Goal: Information Seeking & Learning: Learn about a topic

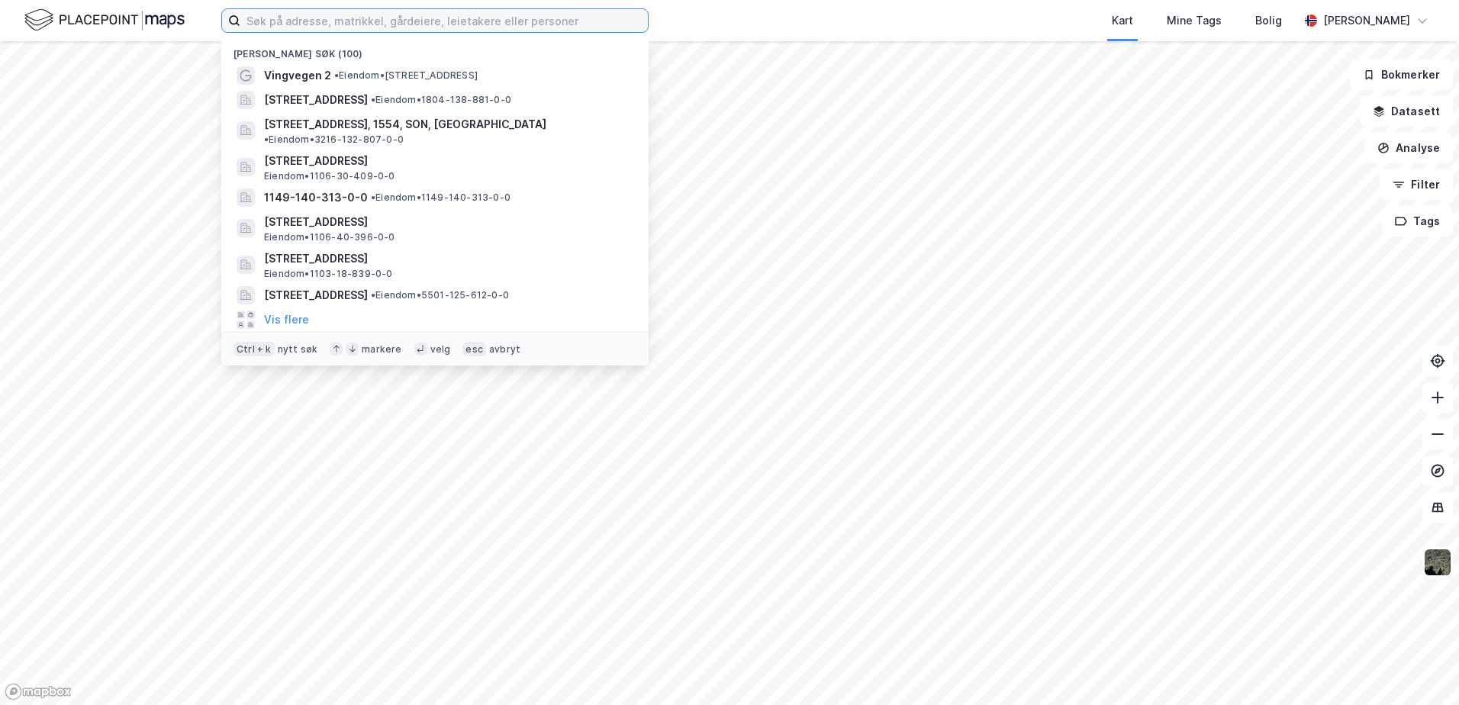
click at [489, 26] on input at bounding box center [444, 20] width 408 height 23
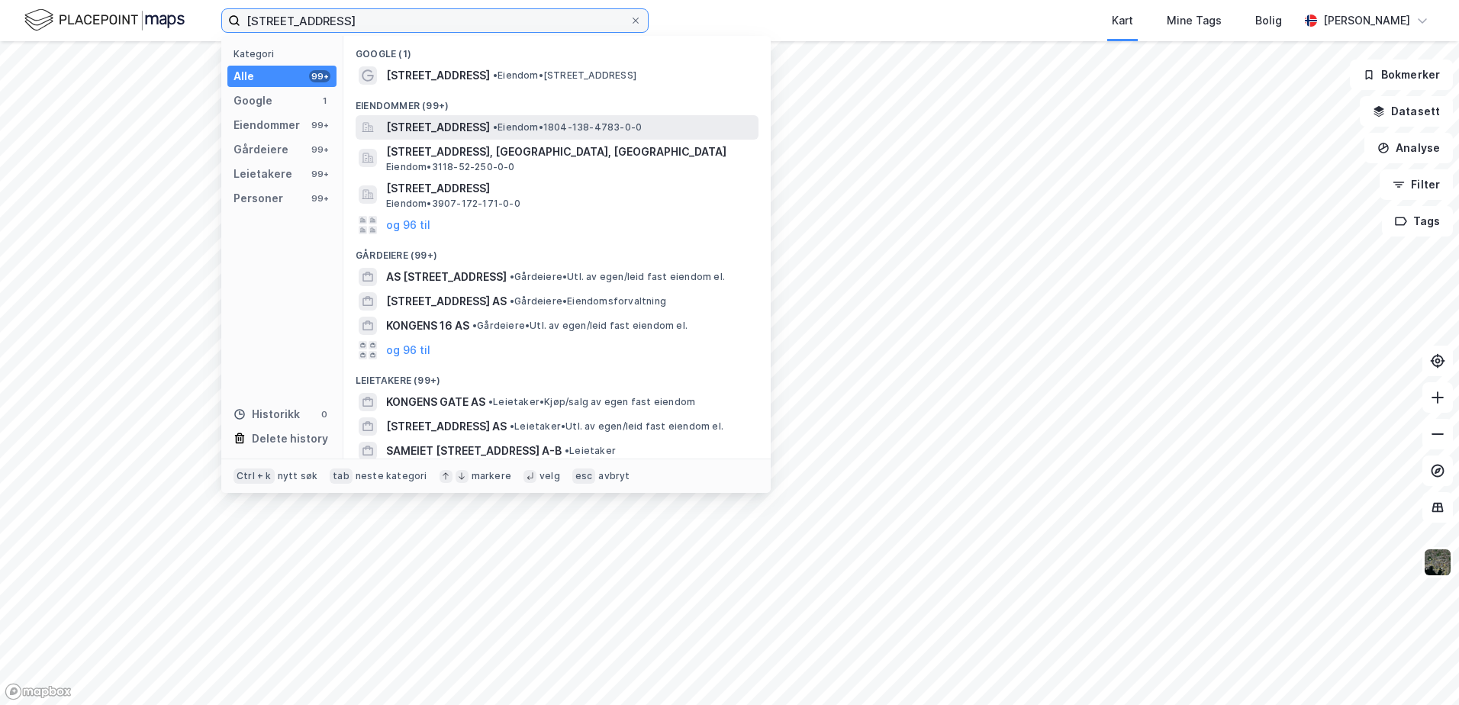
type input "[STREET_ADDRESS]"
click at [490, 118] on span "[STREET_ADDRESS]" at bounding box center [438, 127] width 104 height 18
